Goal: Find specific page/section: Find specific page/section

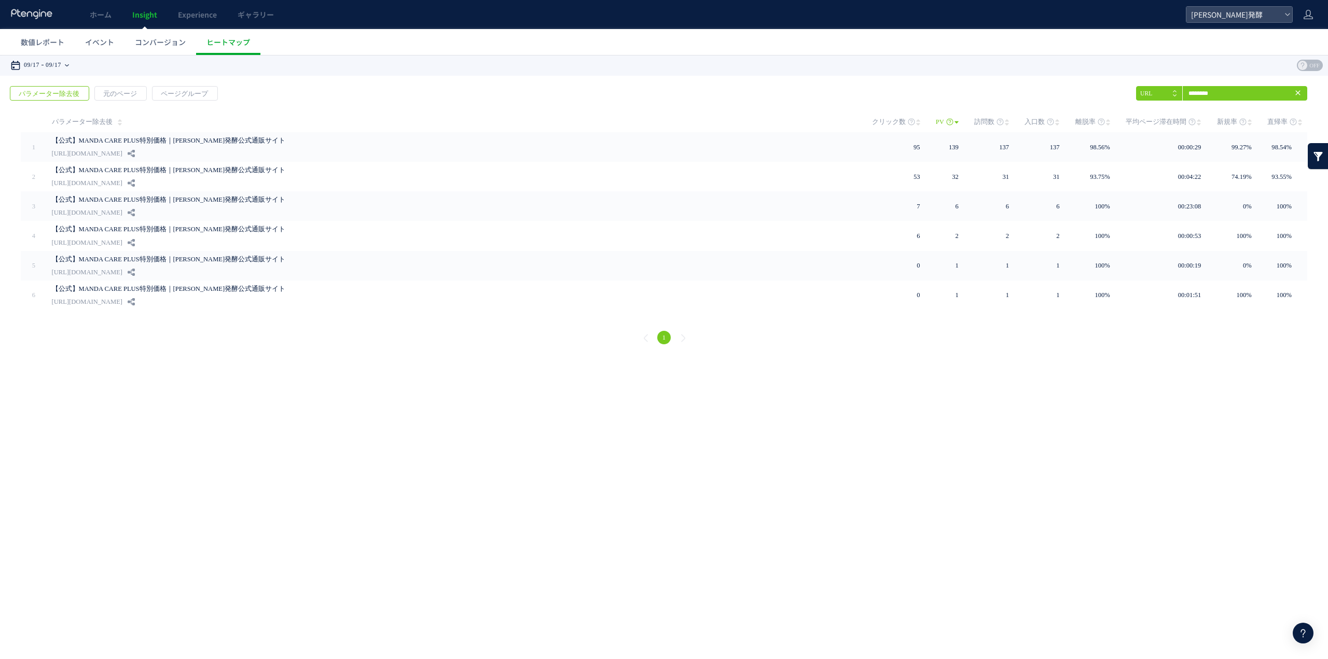
click at [39, 67] on time "09/17" at bounding box center [32, 65] width 16 height 21
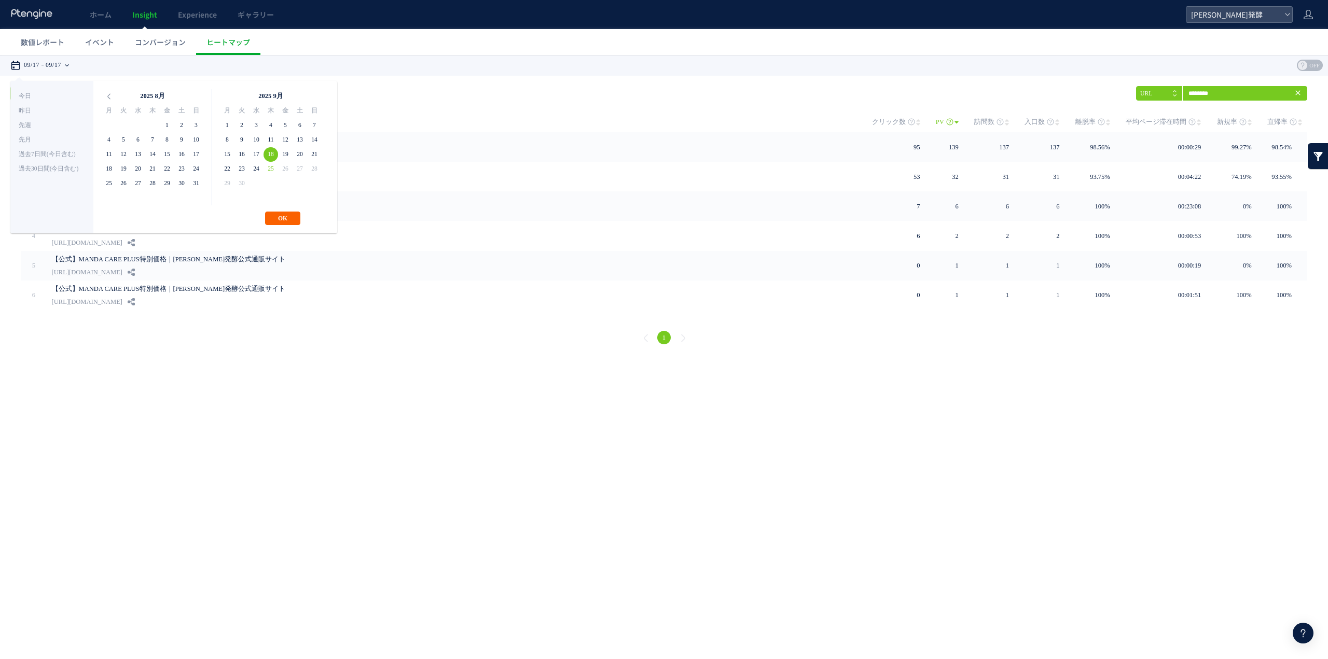
click at [290, 218] on button "OK" at bounding box center [282, 218] width 35 height 13
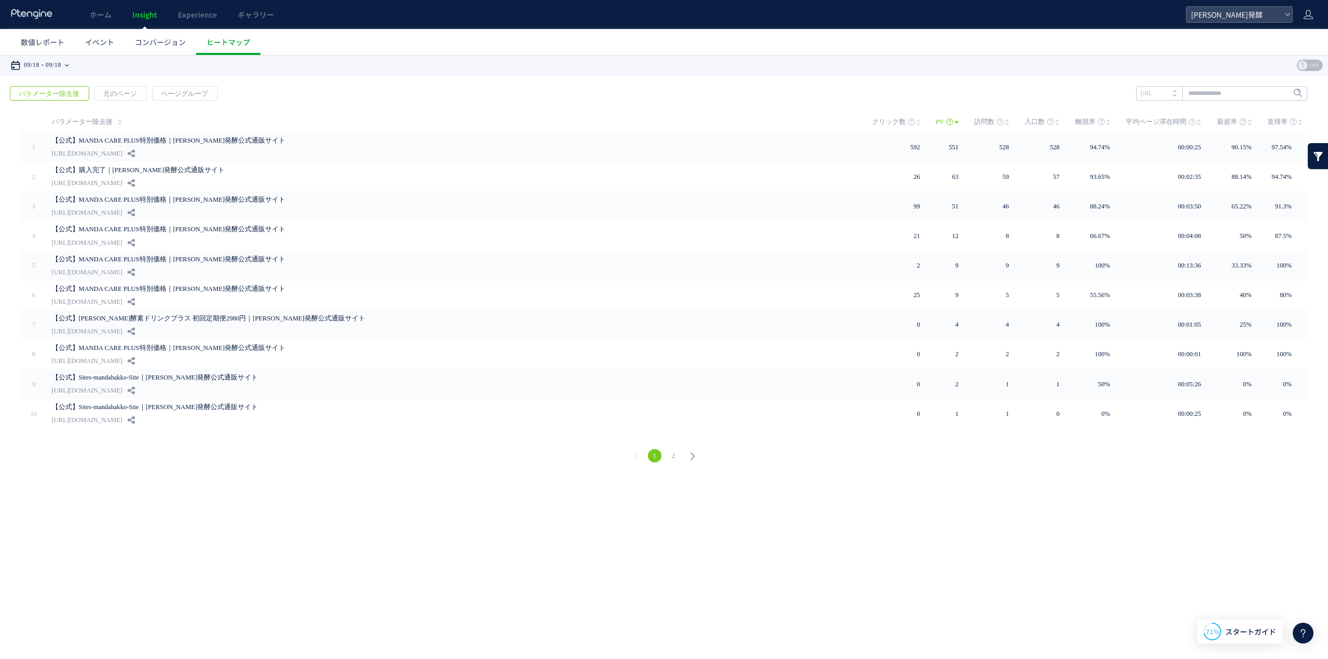
click at [61, 75] on time "09/18" at bounding box center [54, 65] width 16 height 21
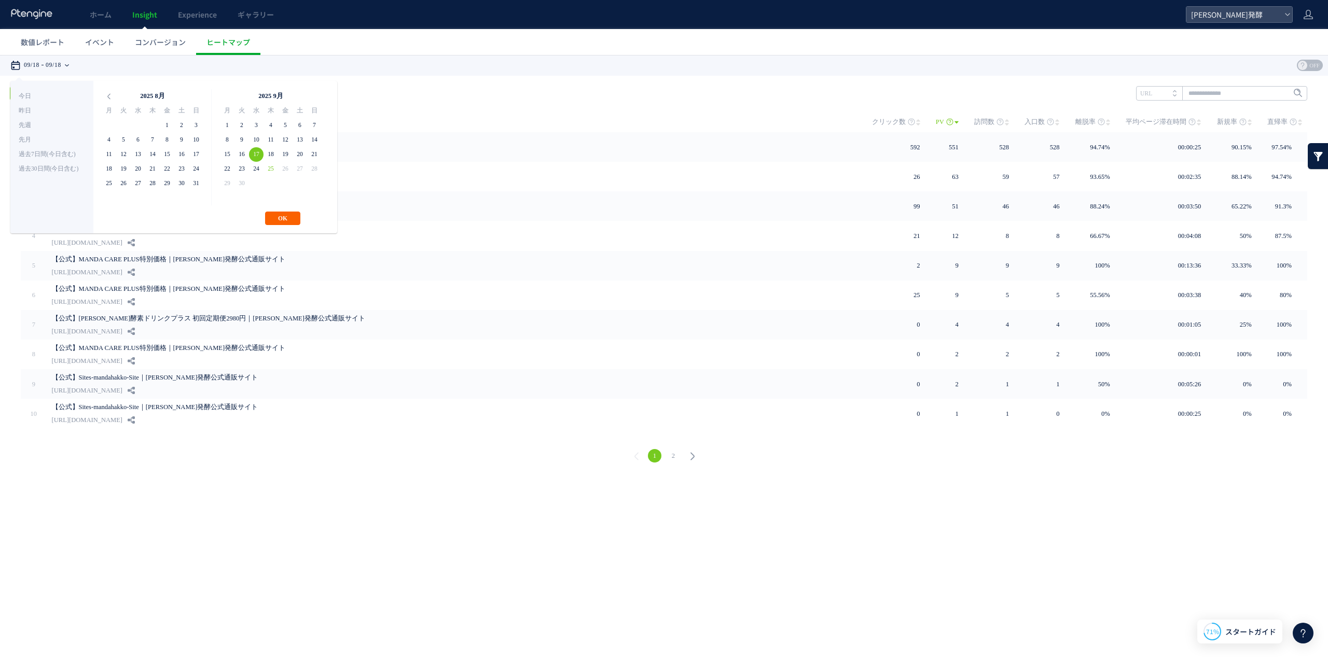
click at [283, 217] on button "OK" at bounding box center [282, 218] width 35 height 13
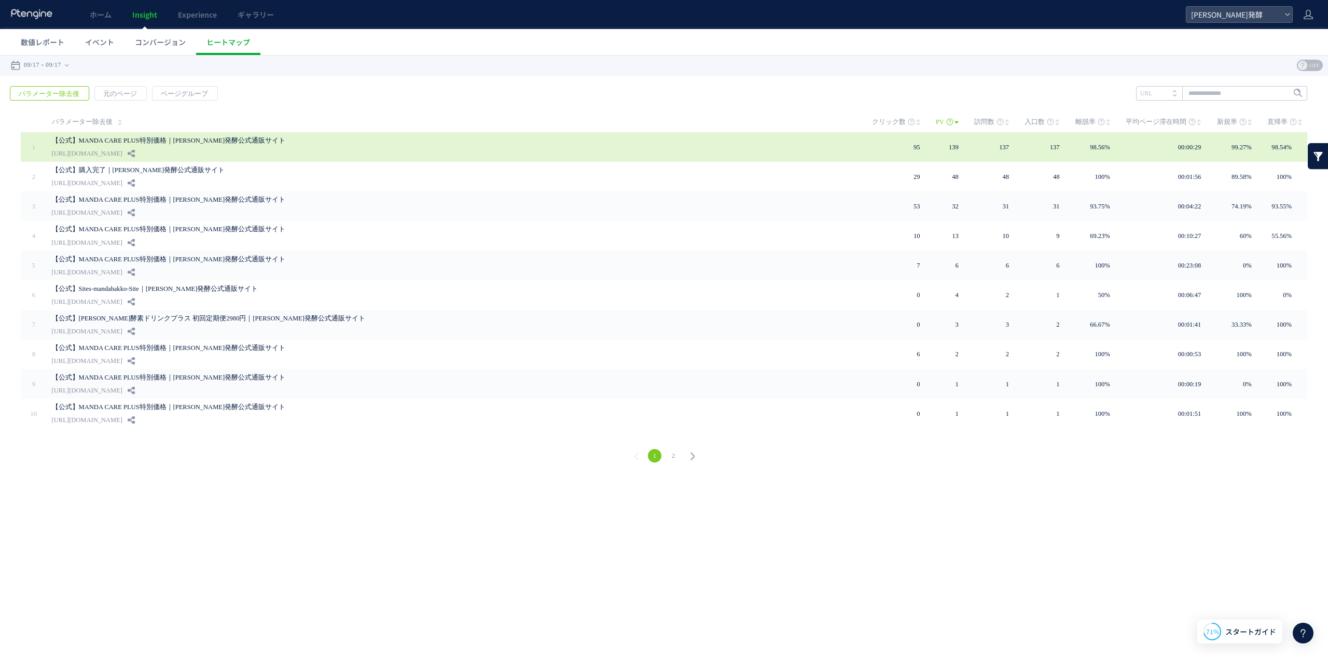
click at [392, 151] on div "【公式】MANDA CARE PLUS特別価格｜万田発酵公式通販サイト https://mandahakko.com/contents/tanpin15_ca…" at bounding box center [454, 147] width 805 height 30
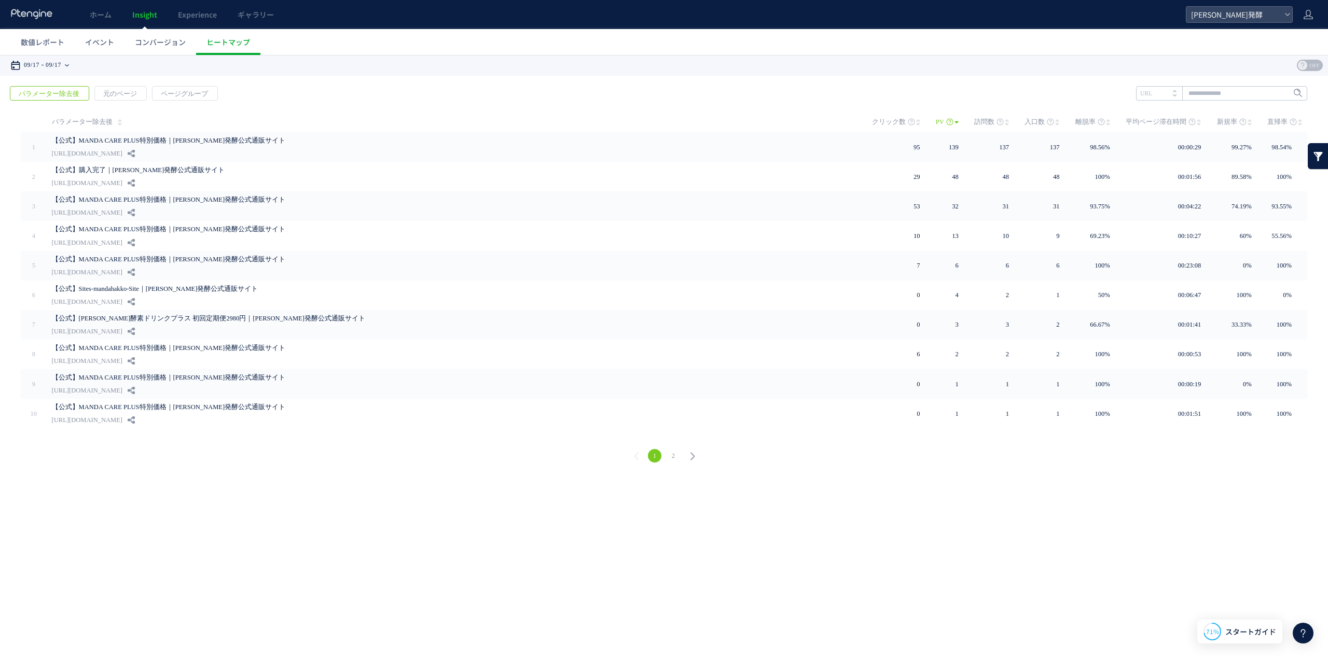
click at [48, 71] on div "09/17 09/17" at bounding box center [42, 65] width 65 height 21
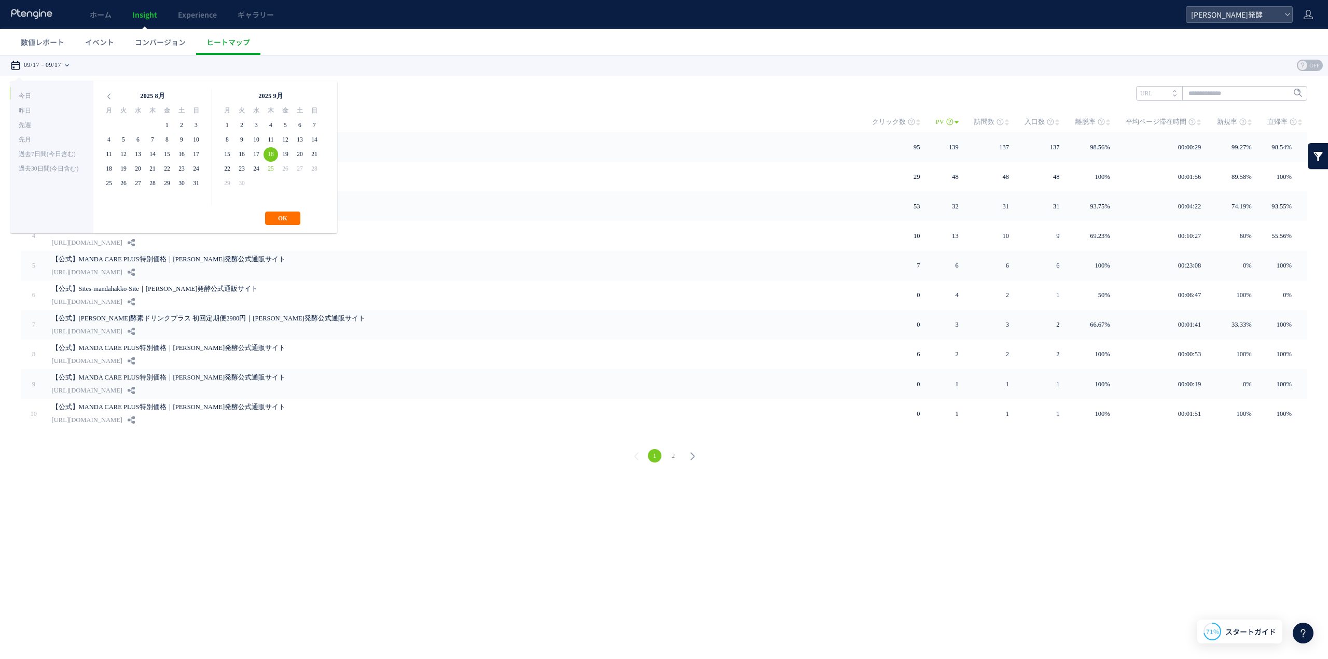
click at [283, 209] on div "**********" at bounding box center [173, 157] width 327 height 153
click at [285, 220] on button "OK" at bounding box center [282, 218] width 35 height 13
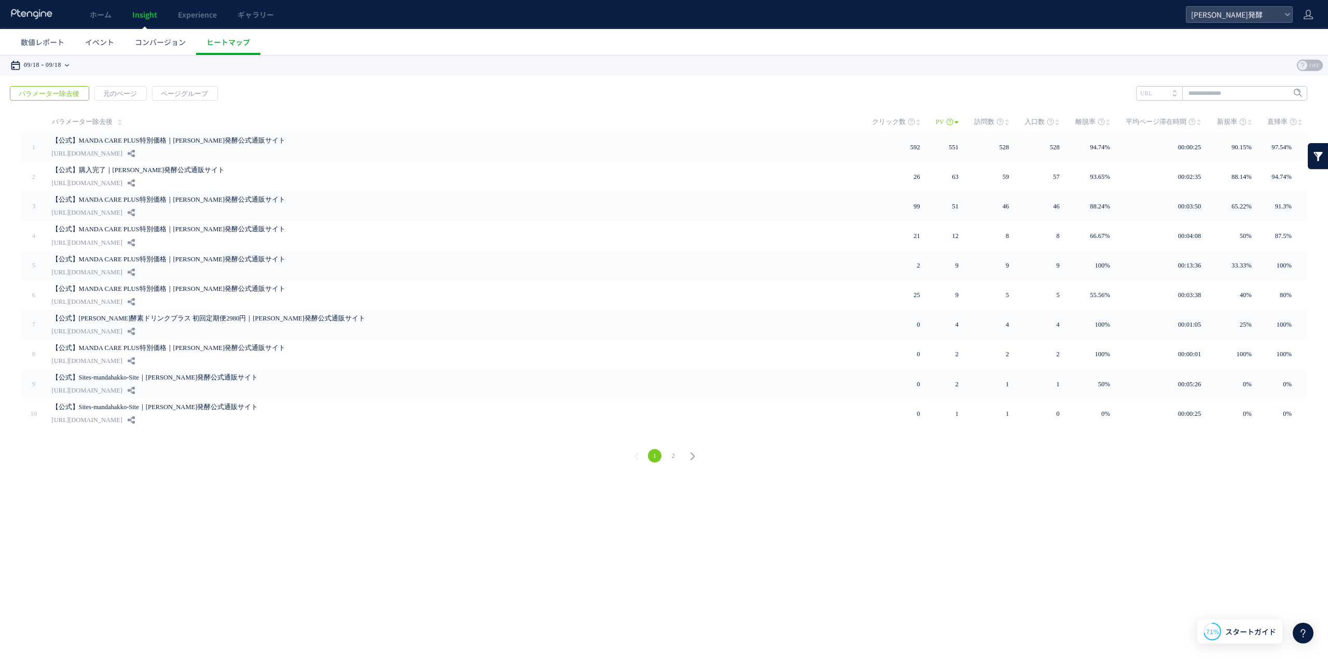
click at [61, 64] on time "09/18" at bounding box center [54, 65] width 16 height 21
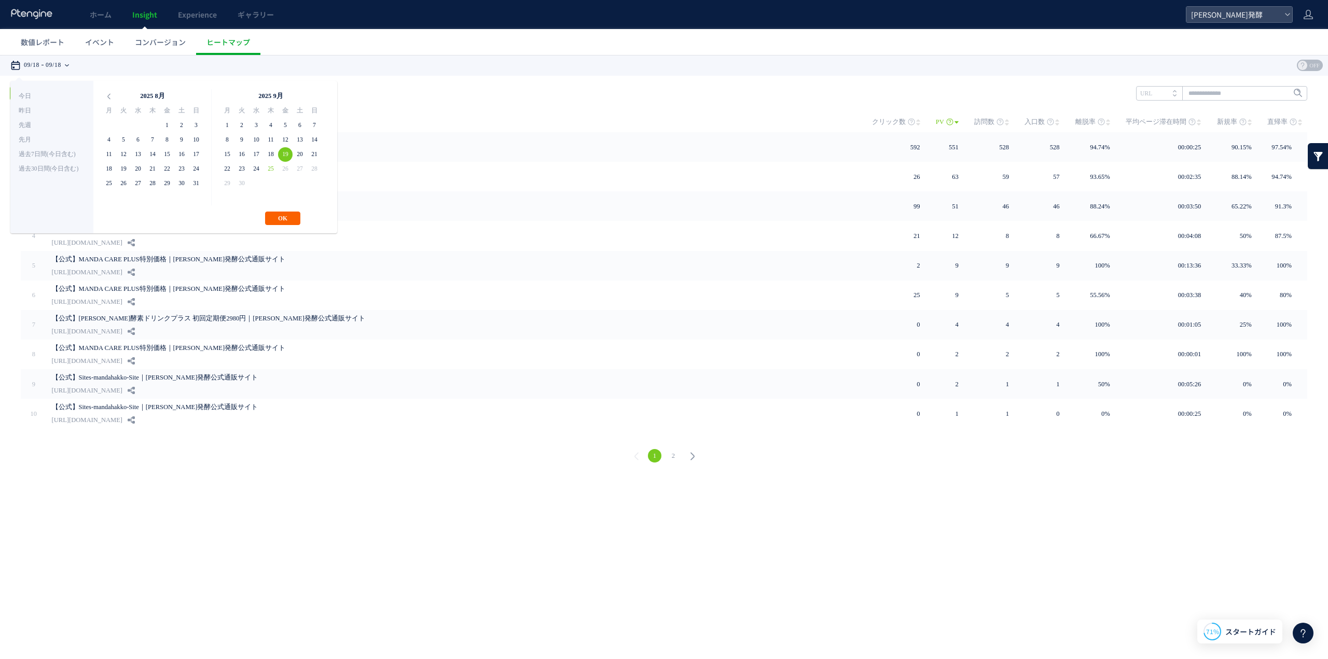
click at [286, 217] on button "OK" at bounding box center [282, 218] width 35 height 13
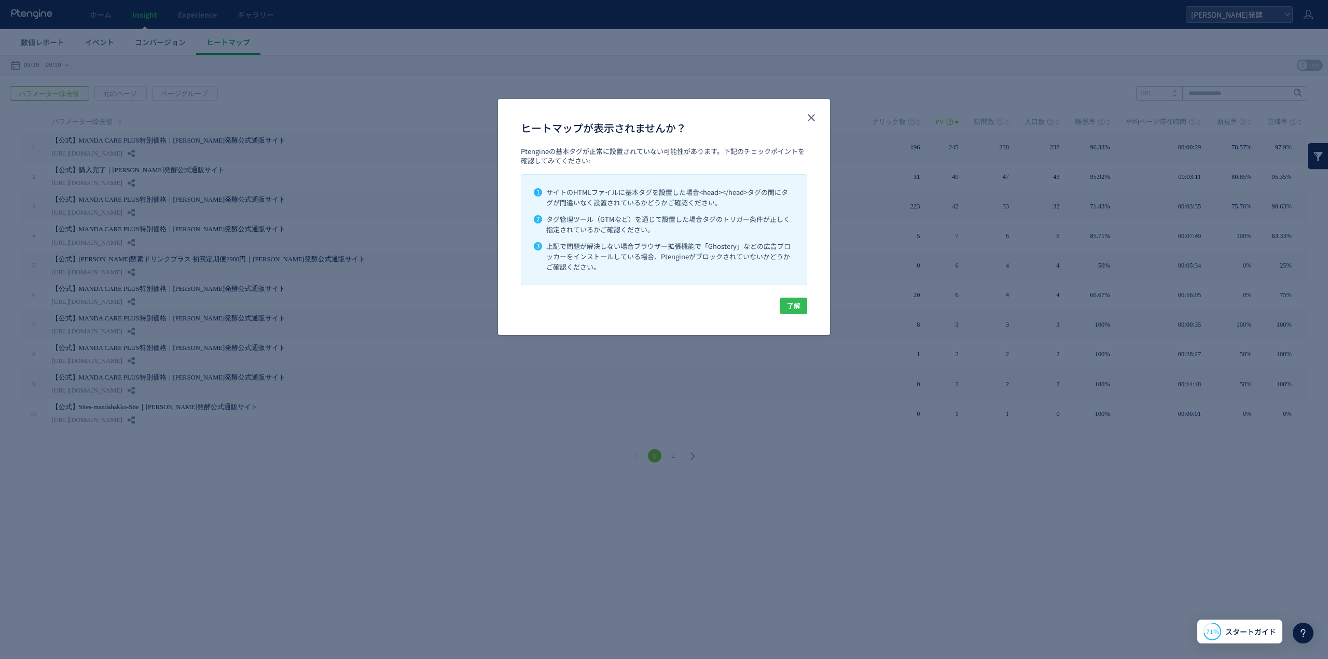
drag, startPoint x: 799, startPoint y: 308, endPoint x: 799, endPoint y: 253, distance: 55.0
click at [796, 308] on span "了解" at bounding box center [793, 306] width 13 height 17
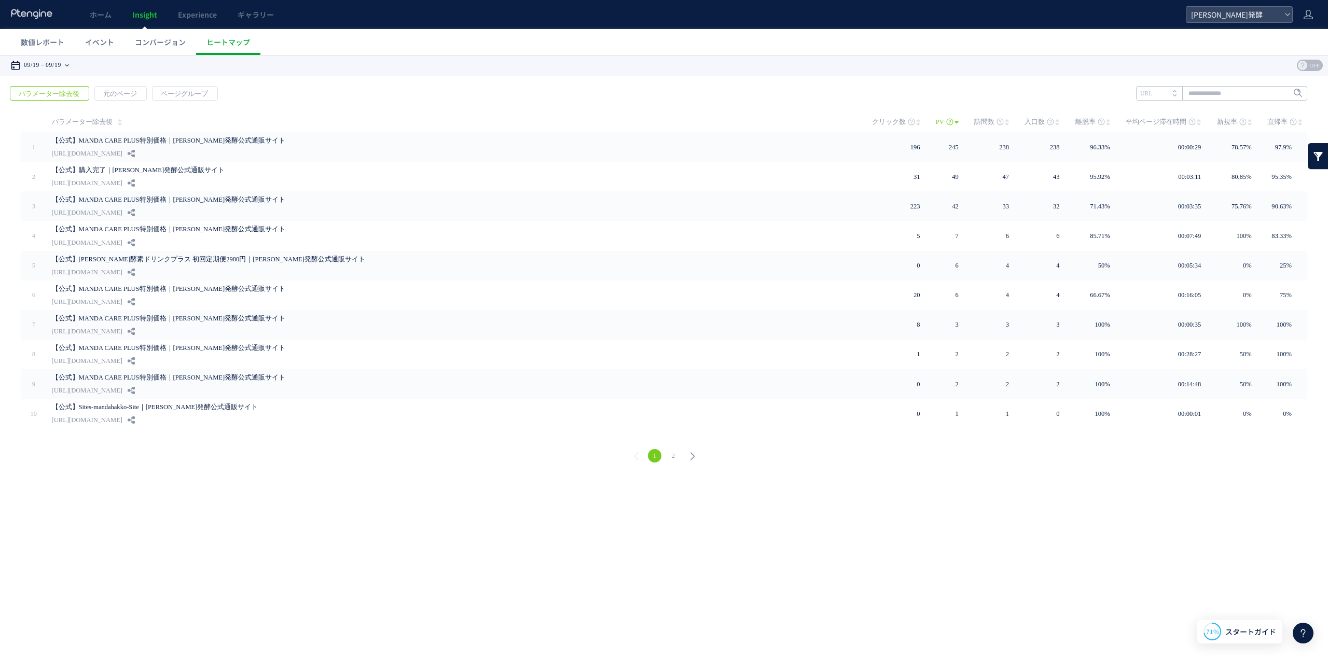
click at [61, 64] on time "09/19" at bounding box center [54, 65] width 16 height 21
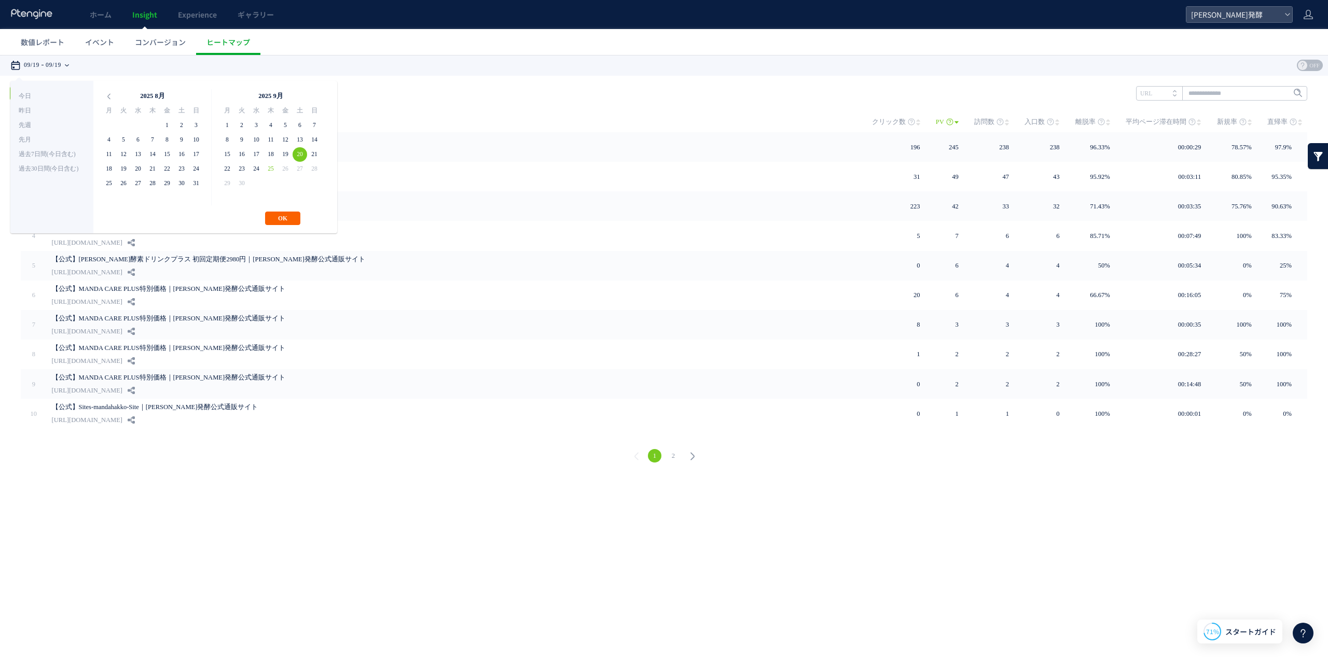
click at [291, 211] on div "**********" at bounding box center [173, 157] width 327 height 153
click at [294, 217] on button "OK" at bounding box center [282, 218] width 35 height 13
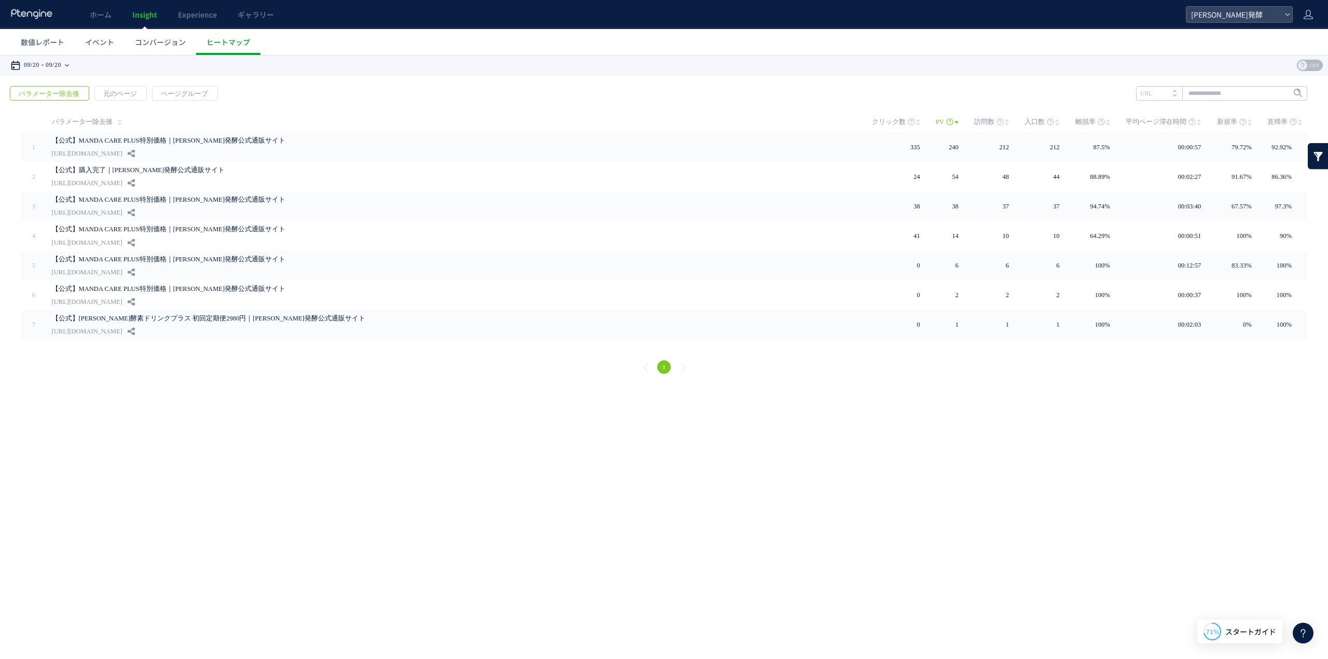
click at [71, 61] on div "09/20 09/20" at bounding box center [42, 65] width 65 height 21
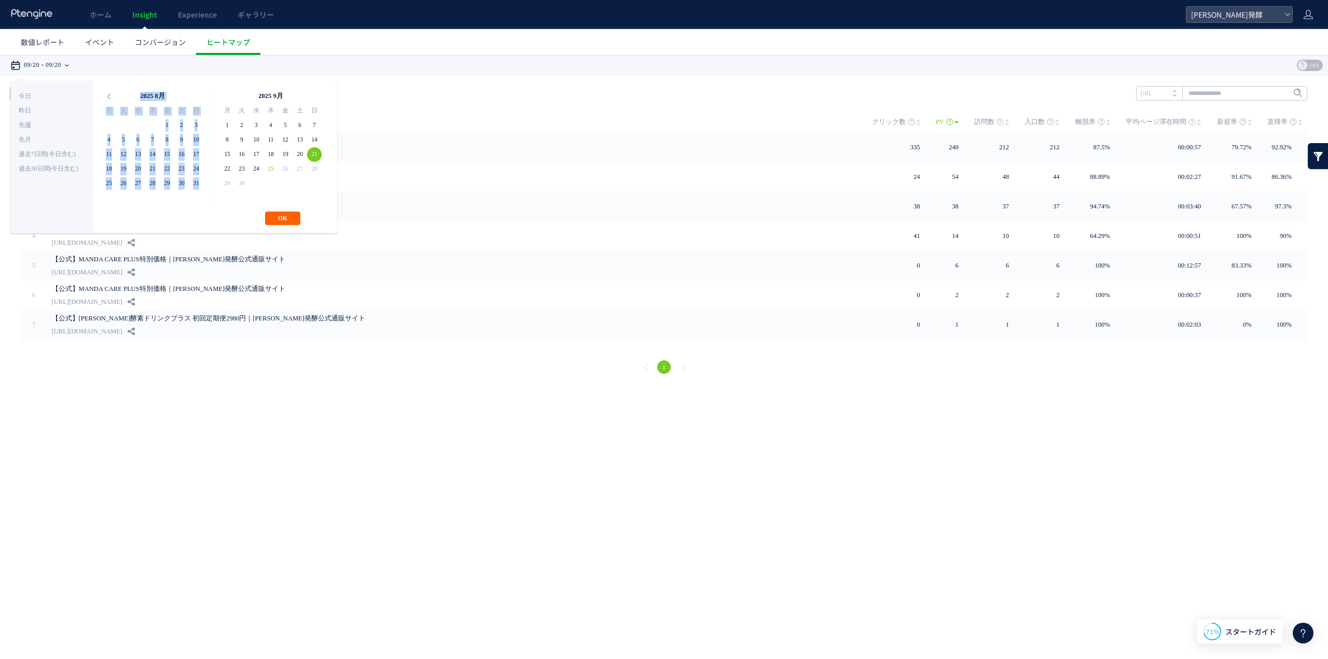
click at [284, 219] on button "OK" at bounding box center [282, 218] width 35 height 13
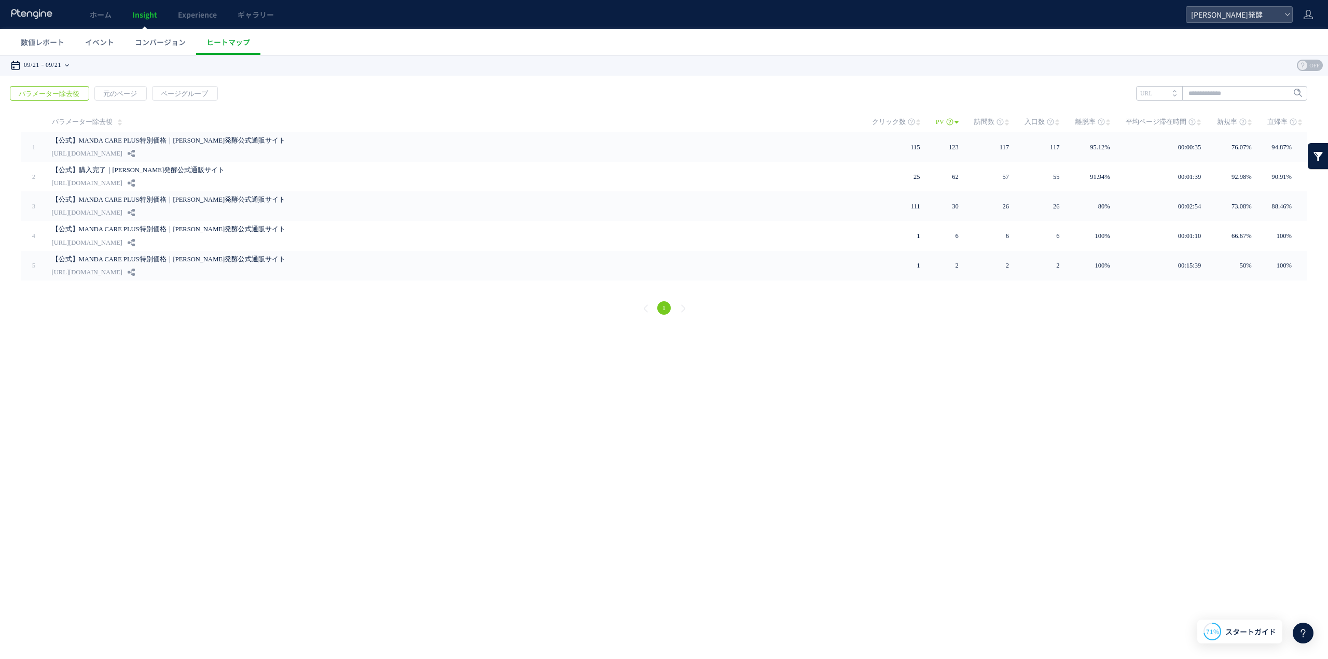
click at [58, 60] on time "09/21" at bounding box center [54, 65] width 16 height 21
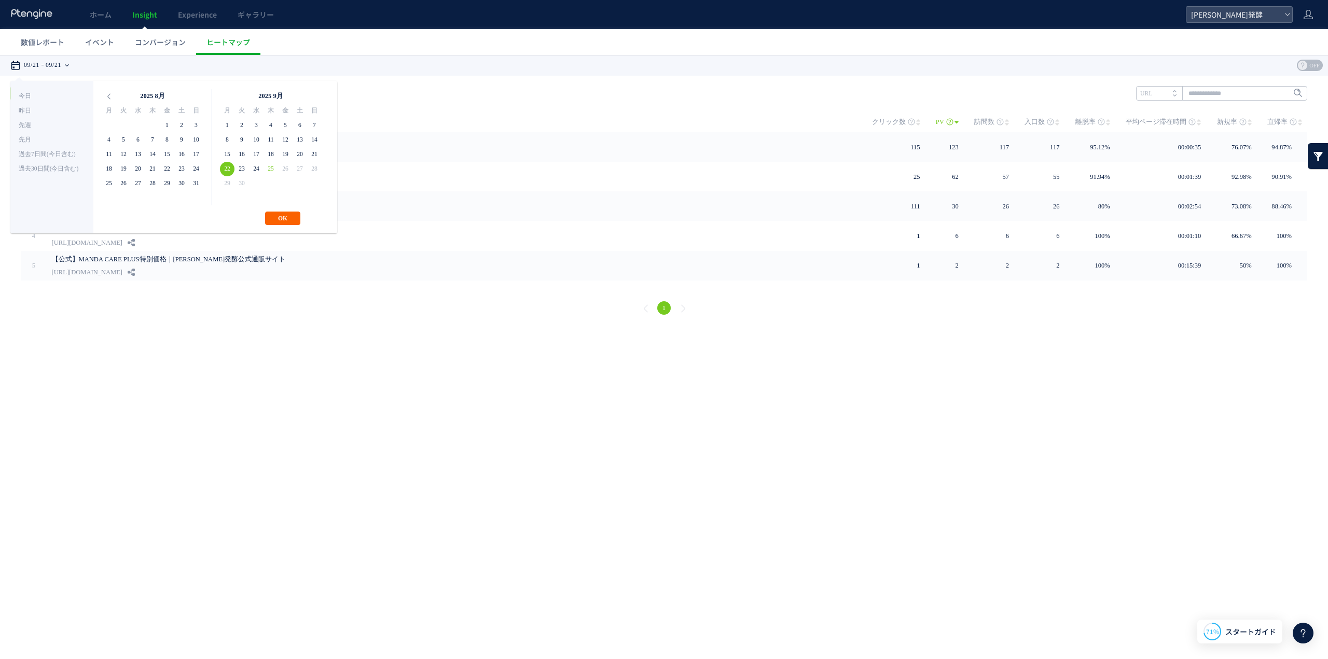
click at [277, 214] on button "OK" at bounding box center [282, 218] width 35 height 13
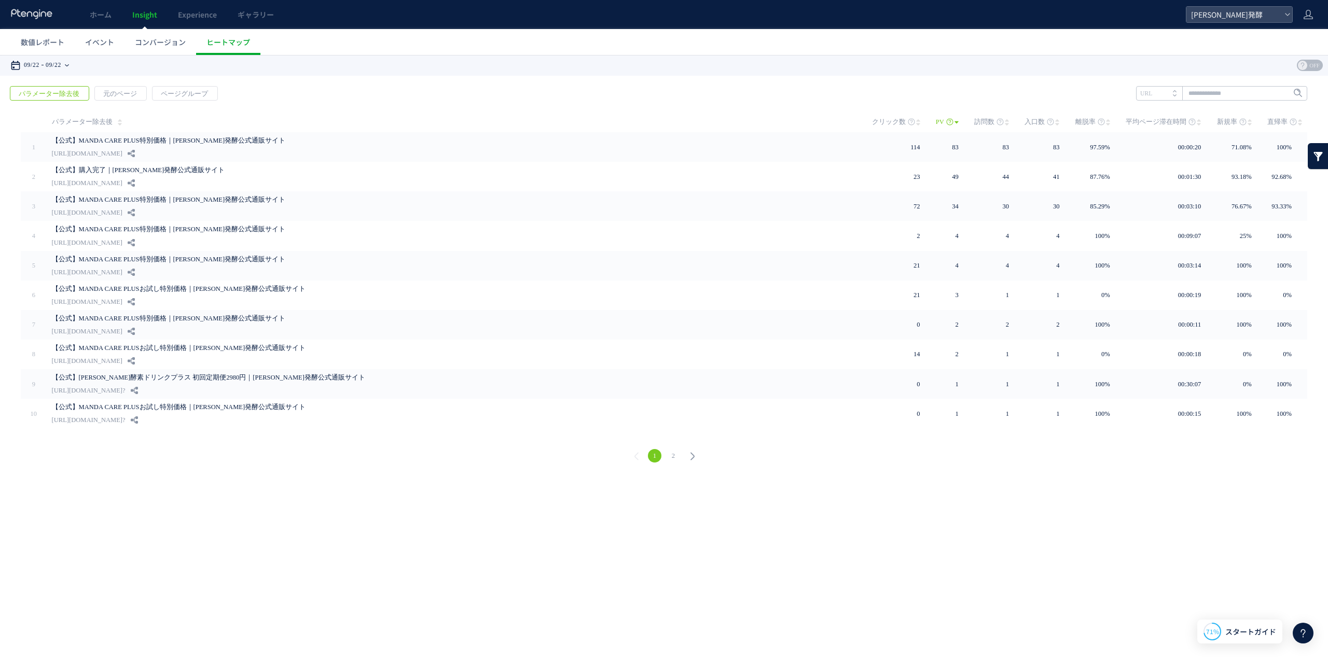
click at [57, 66] on time "09/22" at bounding box center [54, 65] width 16 height 21
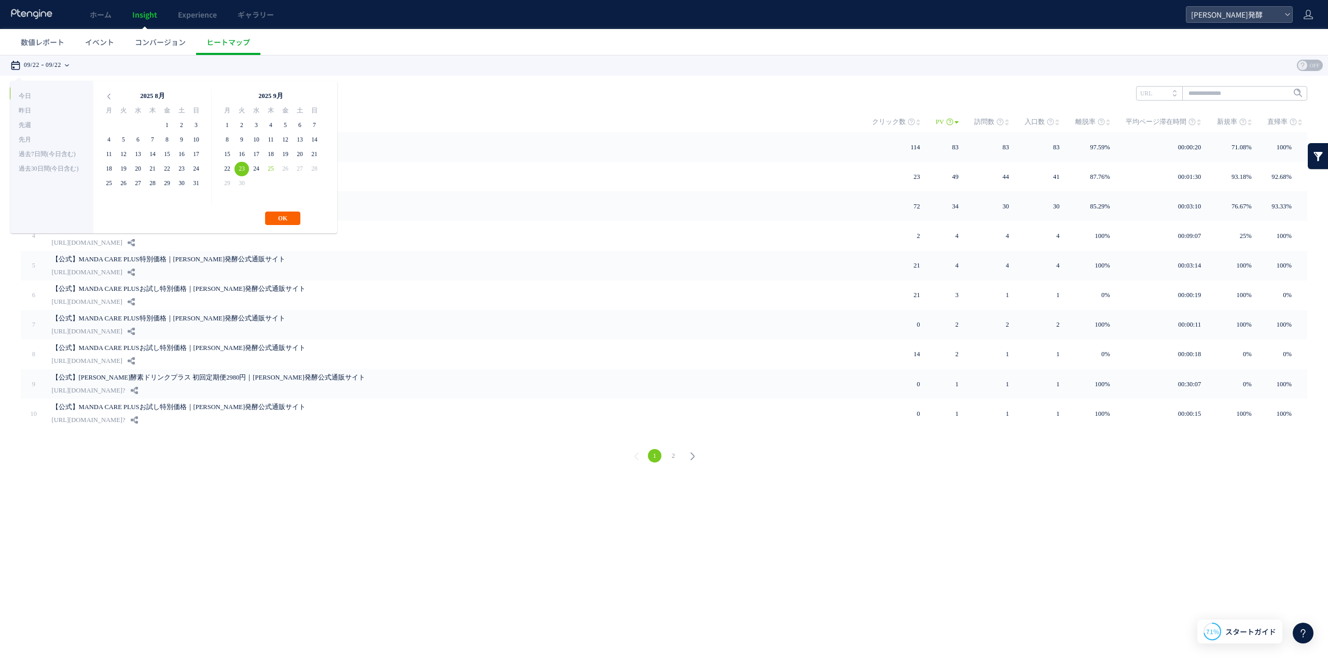
click at [282, 216] on button "OK" at bounding box center [282, 218] width 35 height 13
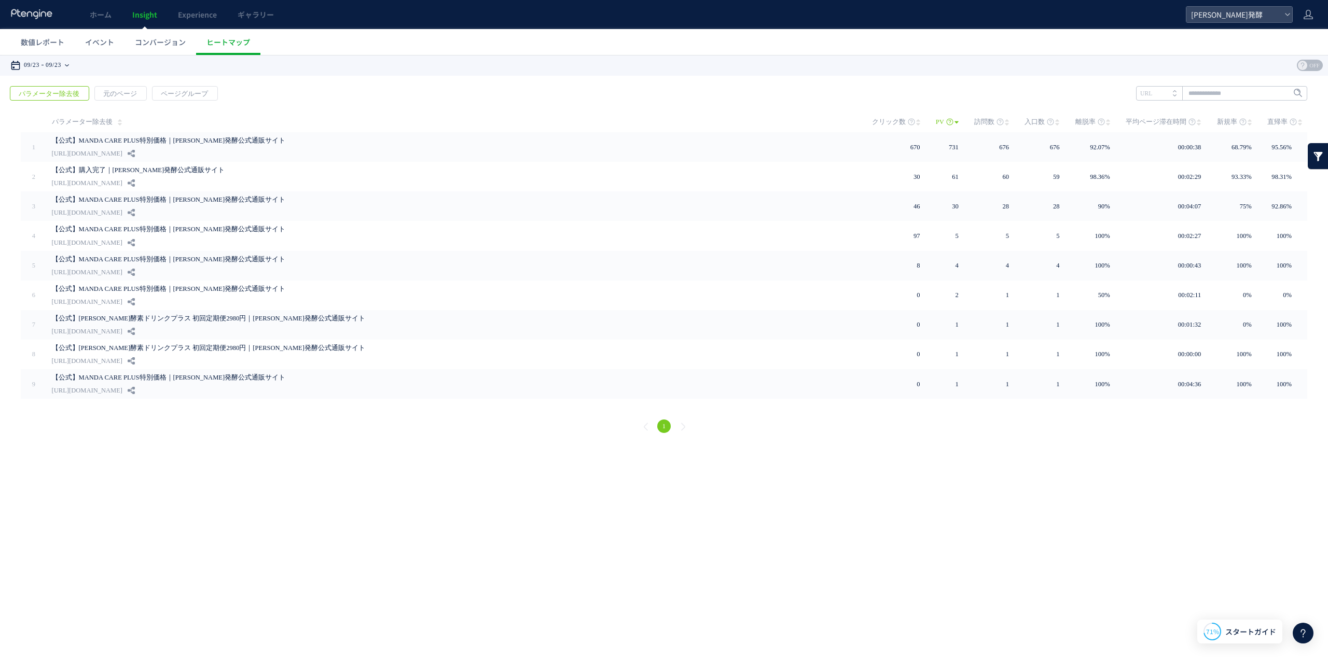
click at [56, 63] on time "09/23" at bounding box center [54, 65] width 16 height 21
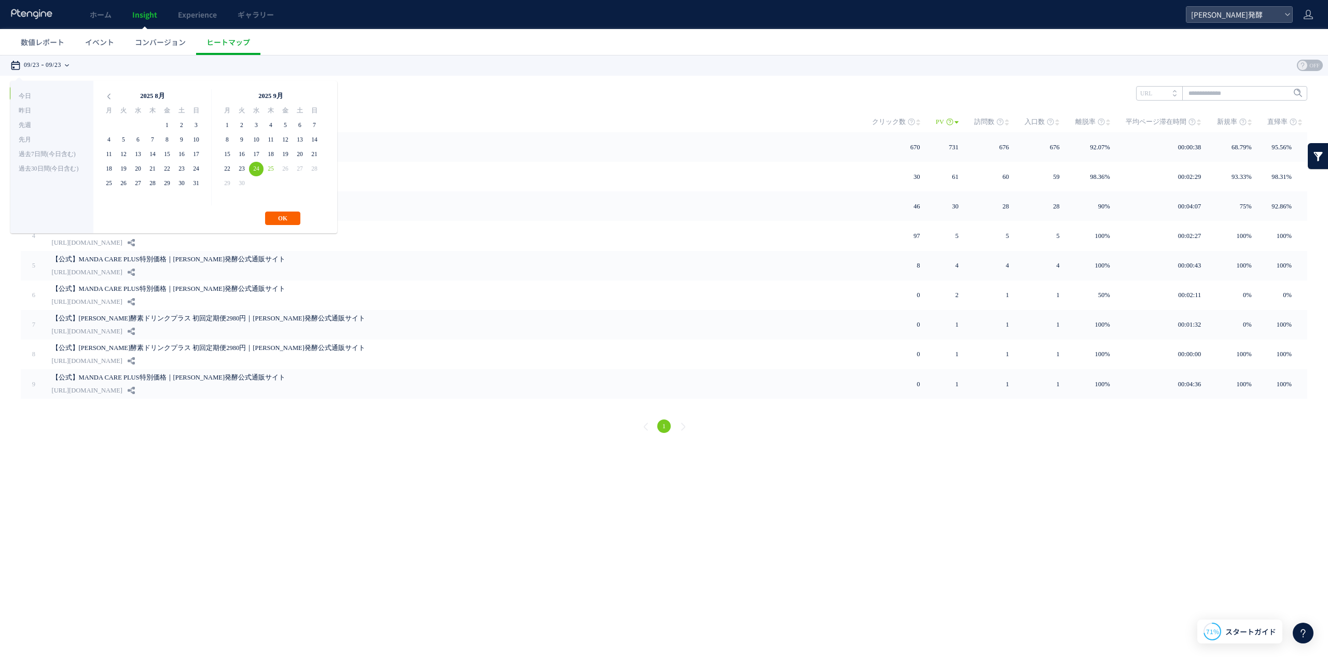
click at [290, 217] on button "OK" at bounding box center [282, 218] width 35 height 13
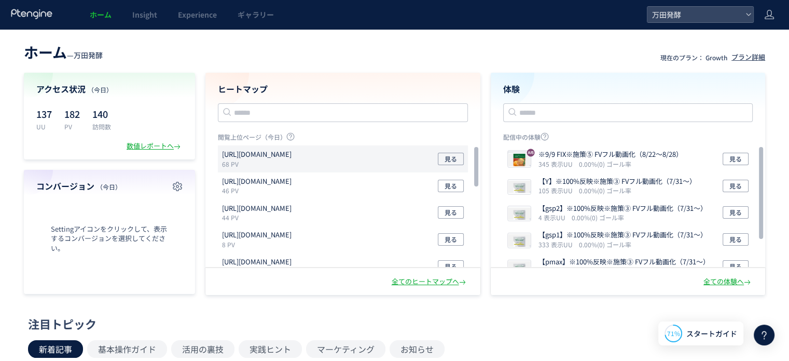
click at [292, 159] on p "[URL][DOMAIN_NAME]" at bounding box center [257, 154] width 70 height 10
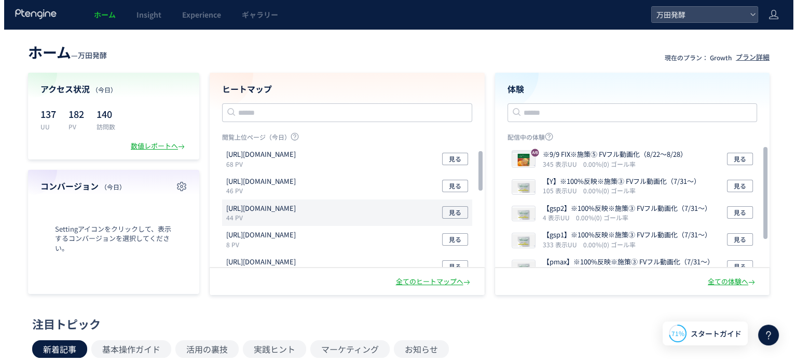
scroll to position [52, 0]
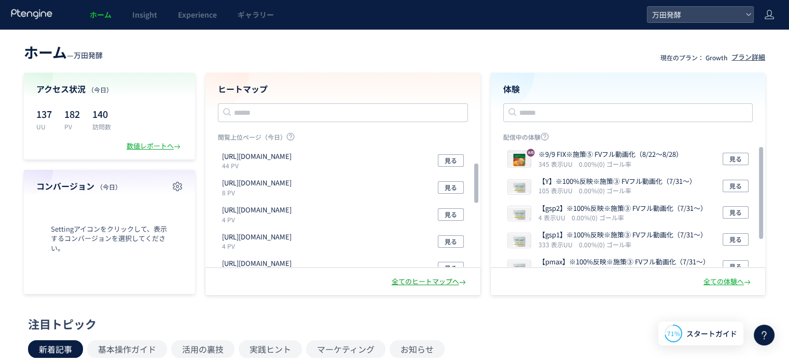
click at [434, 280] on div "全てのヒートマップへ" at bounding box center [430, 281] width 76 height 10
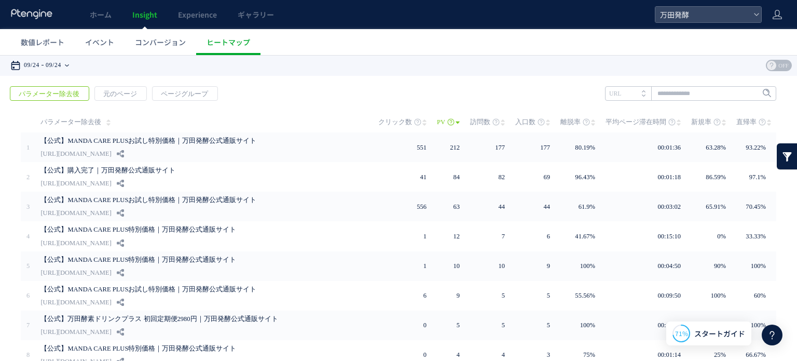
click at [56, 65] on time "09/24" at bounding box center [54, 65] width 16 height 21
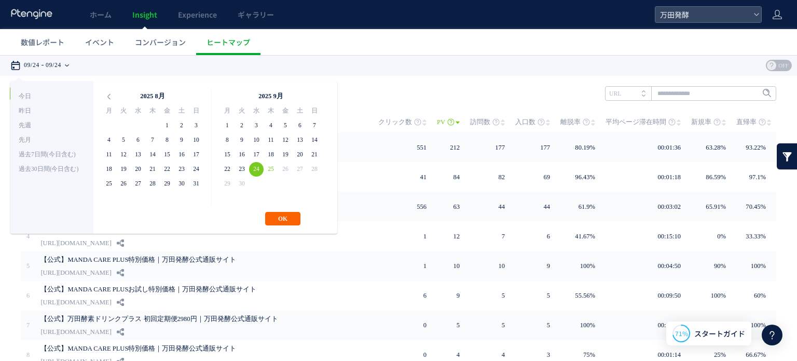
click at [278, 214] on button "OK" at bounding box center [282, 218] width 35 height 13
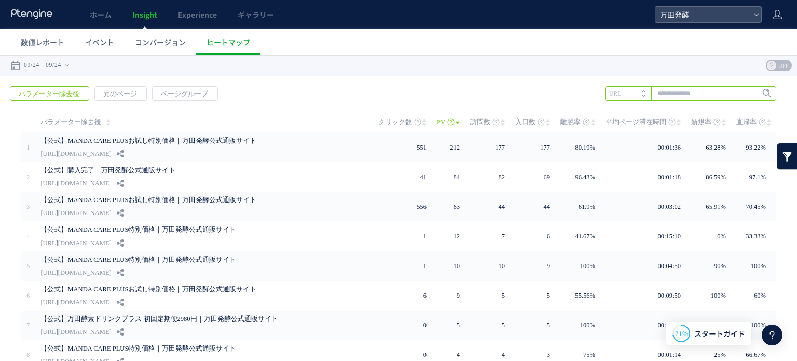
click at [674, 95] on input "text" at bounding box center [690, 93] width 171 height 15
type input "*****"
